Goal: Task Accomplishment & Management: Use online tool/utility

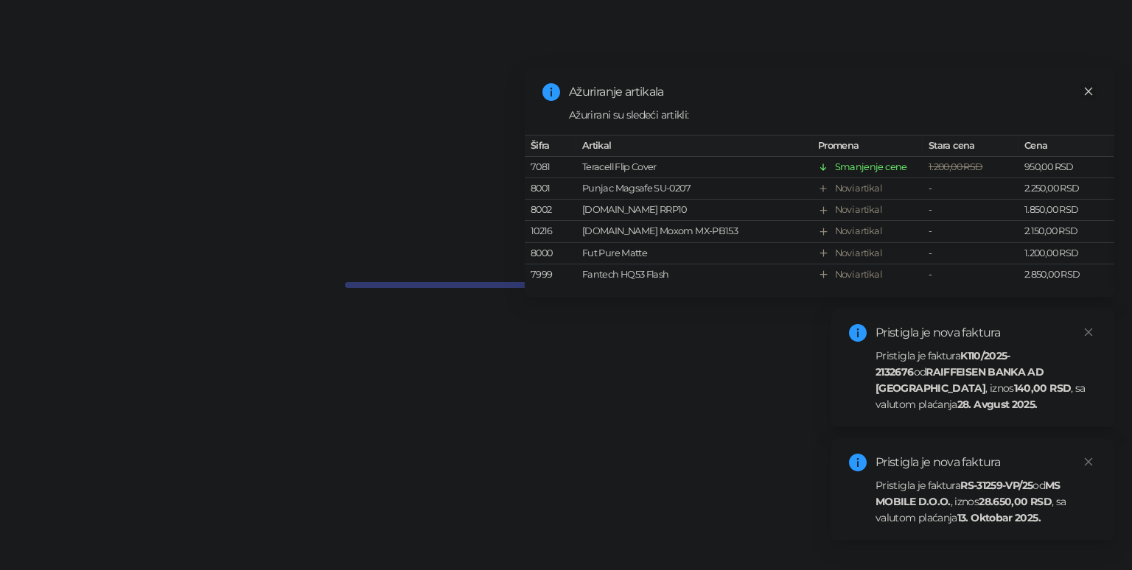
click at [1085, 88] on icon "close" at bounding box center [1088, 91] width 10 height 10
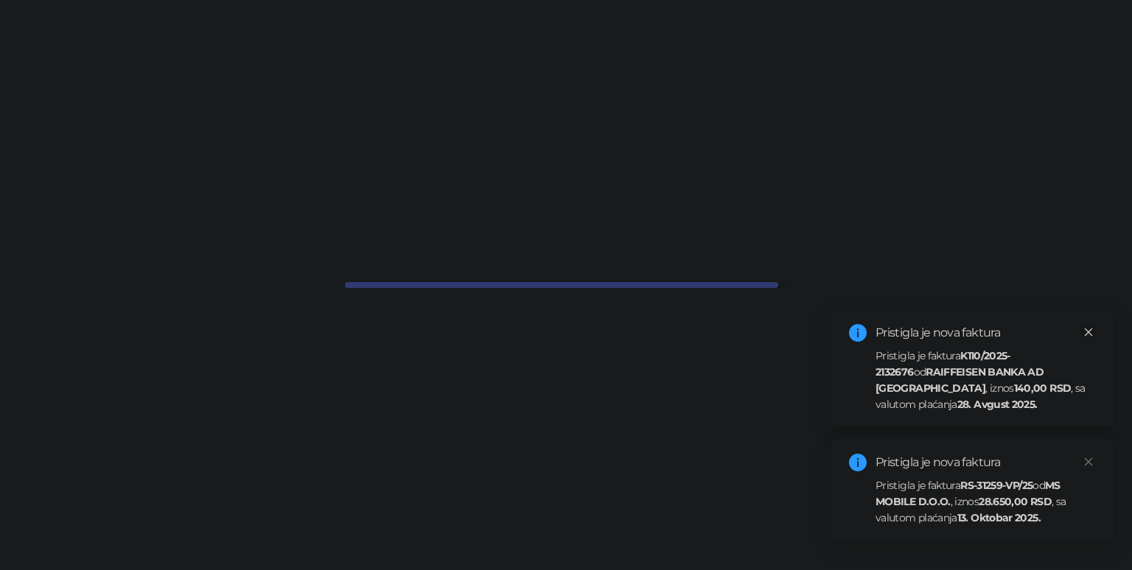
click at [1091, 331] on icon "close" at bounding box center [1088, 332] width 10 height 10
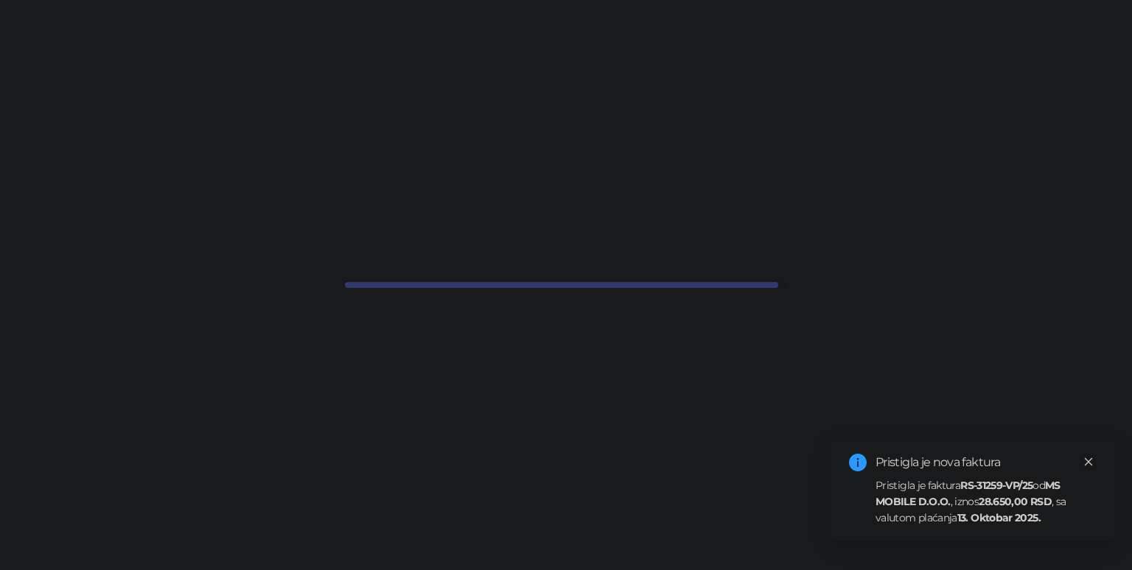
click at [1088, 463] on icon "close" at bounding box center [1089, 462] width 8 height 8
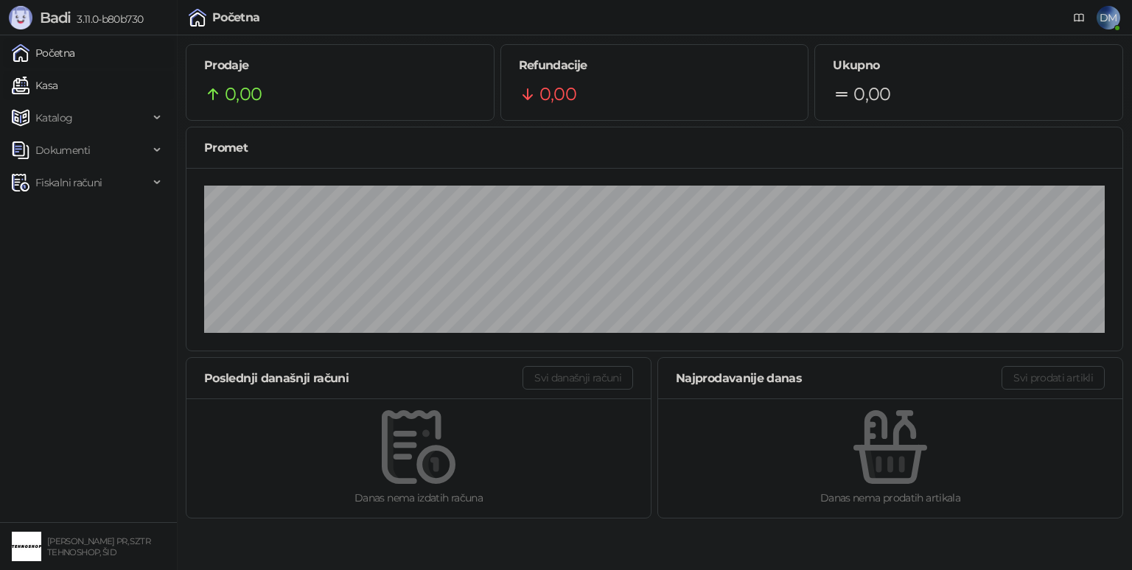
click at [53, 94] on link "Kasa" at bounding box center [35, 85] width 46 height 29
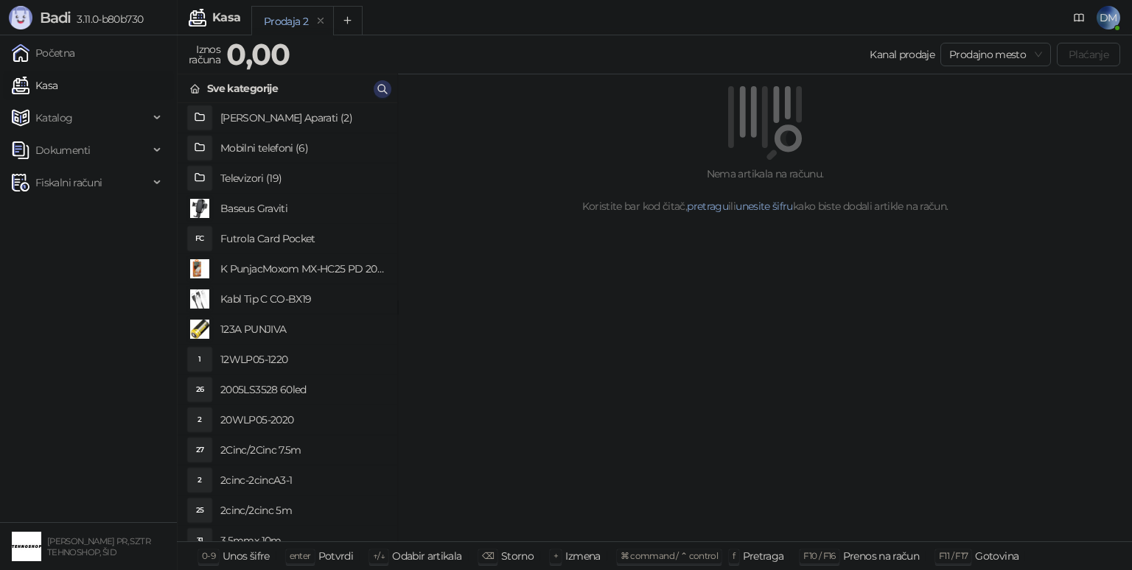
click at [388, 89] on icon "button" at bounding box center [383, 89] width 12 height 12
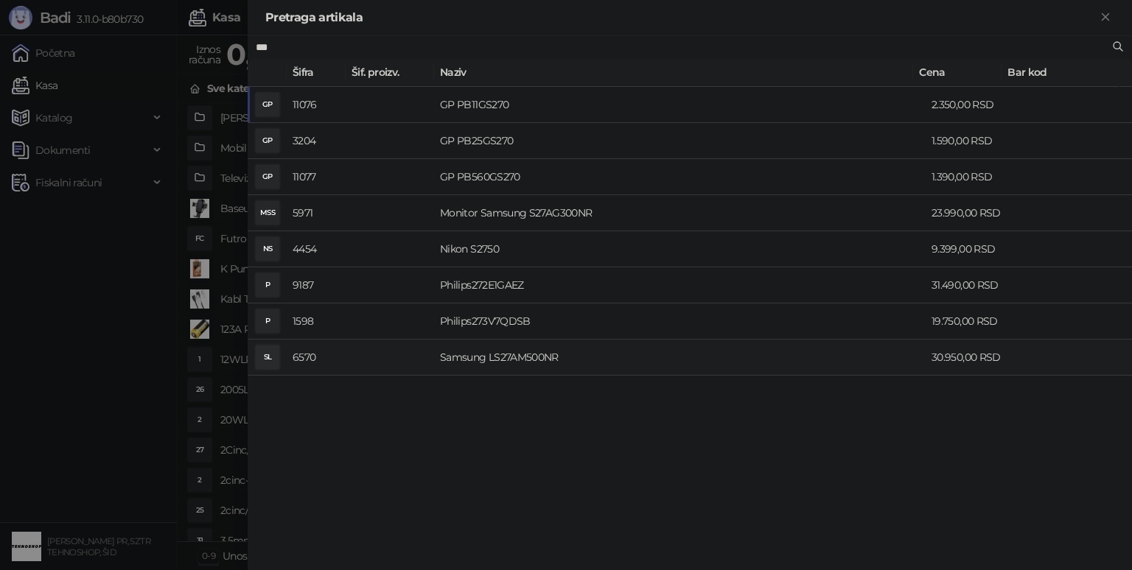
type input "***"
